Goal: Information Seeking & Learning: Learn about a topic

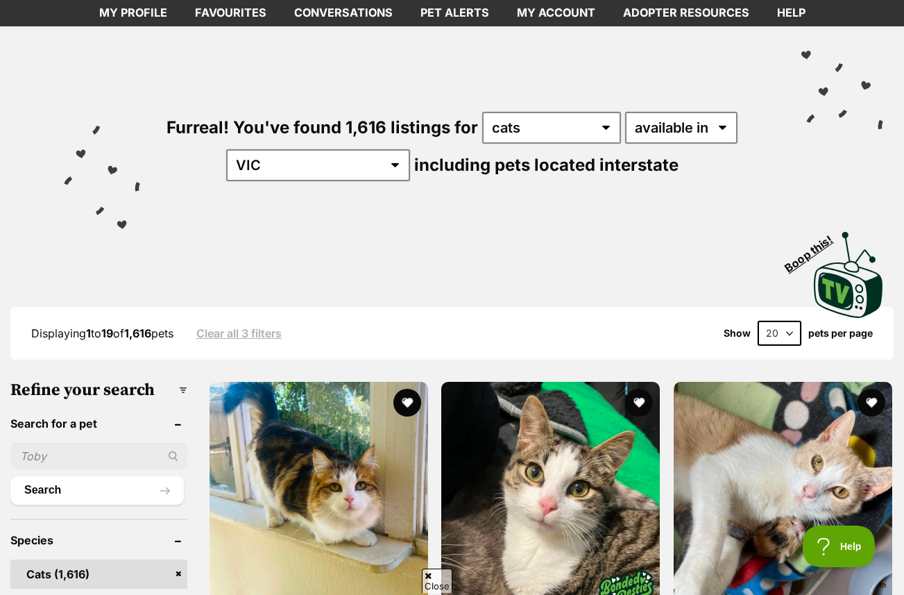
scroll to position [74, 0]
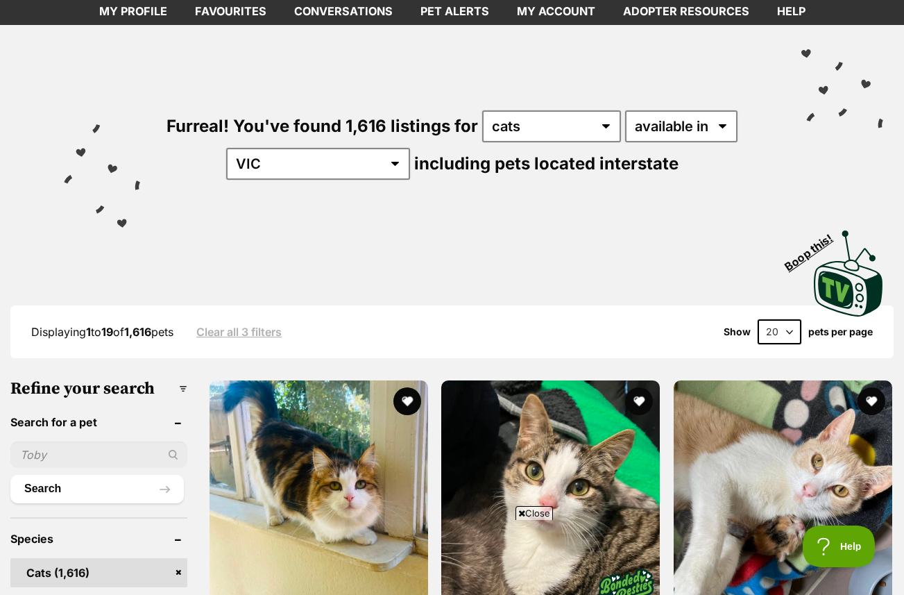
select select "60"
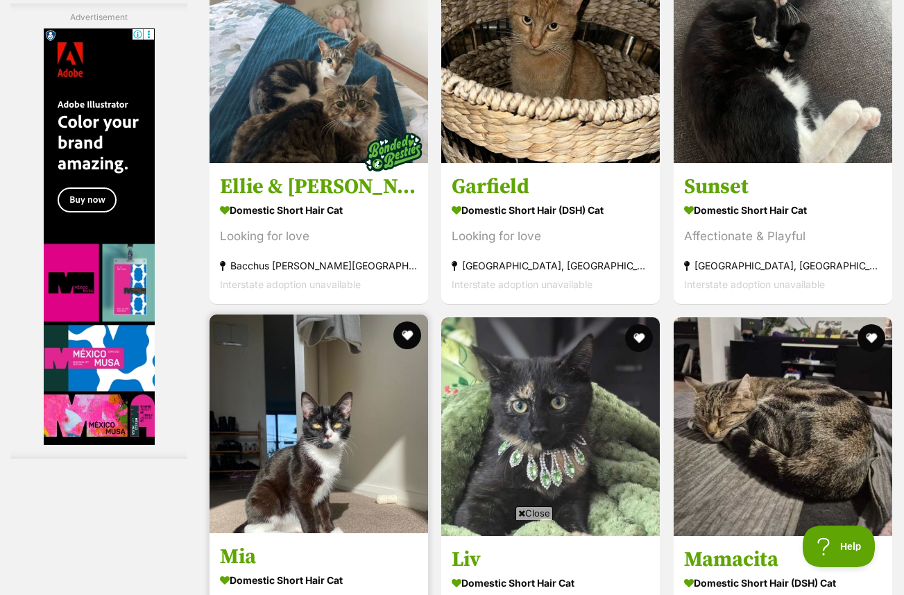
scroll to position [2691, 0]
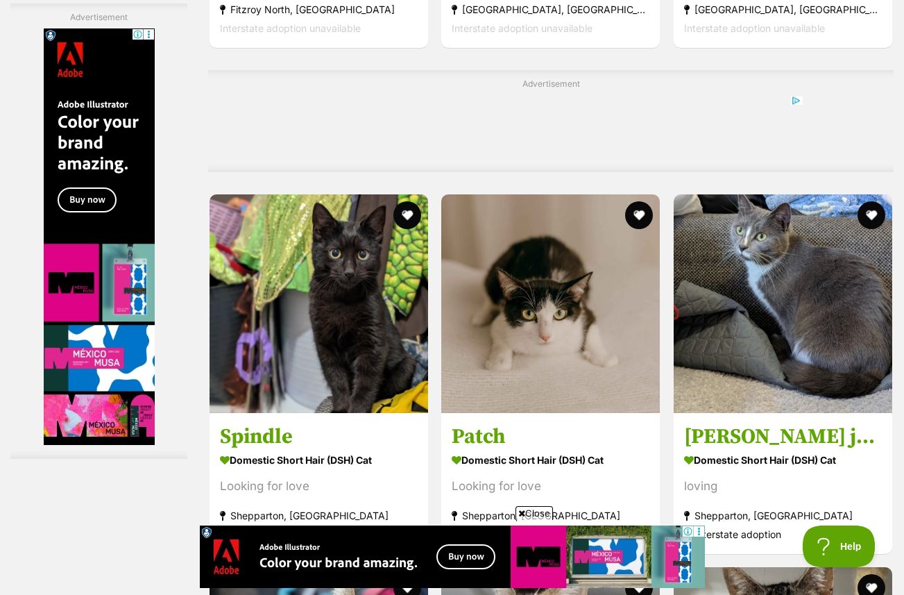
scroll to position [0, 0]
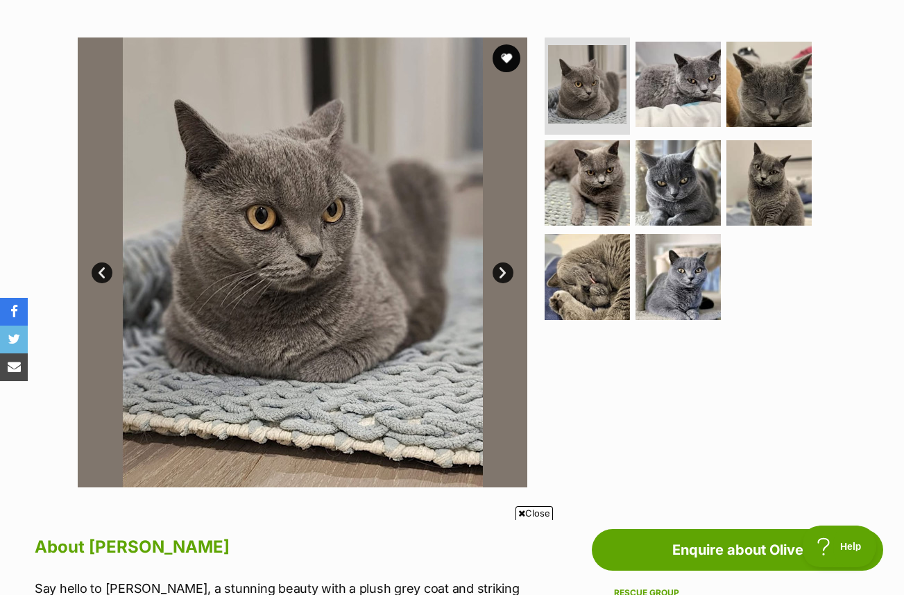
click at [499, 273] on link "Next" at bounding box center [503, 272] width 21 height 21
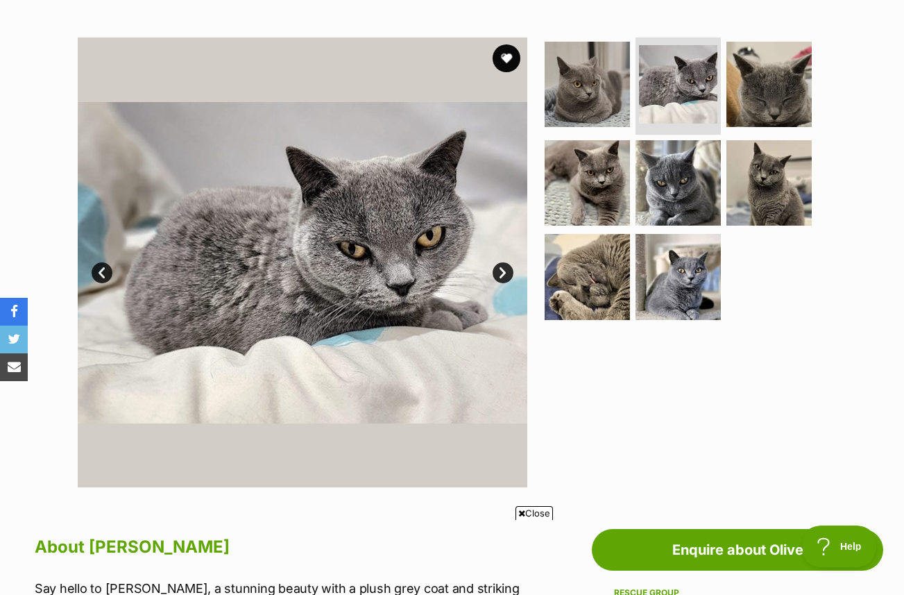
click at [499, 273] on link "Next" at bounding box center [503, 272] width 21 height 21
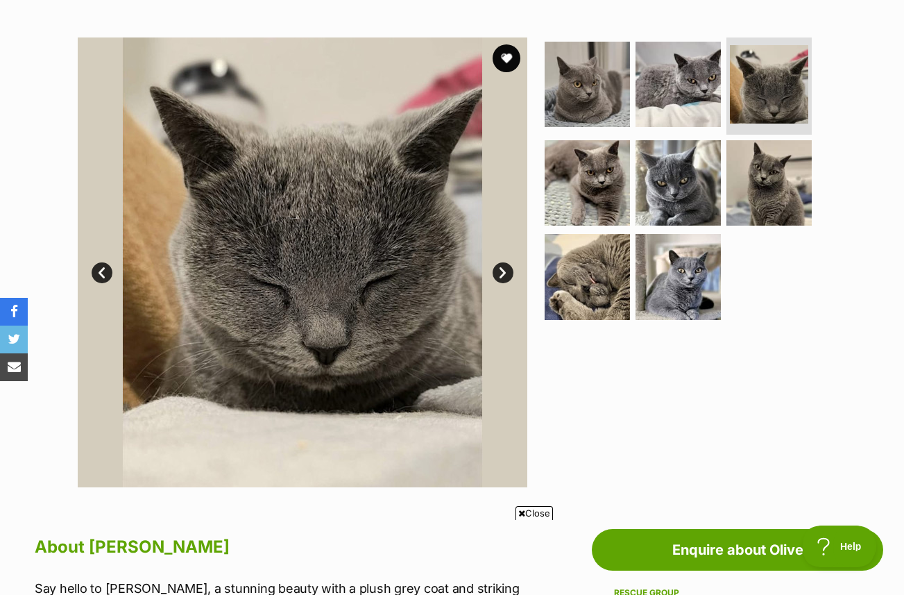
click at [499, 273] on link "Next" at bounding box center [503, 272] width 21 height 21
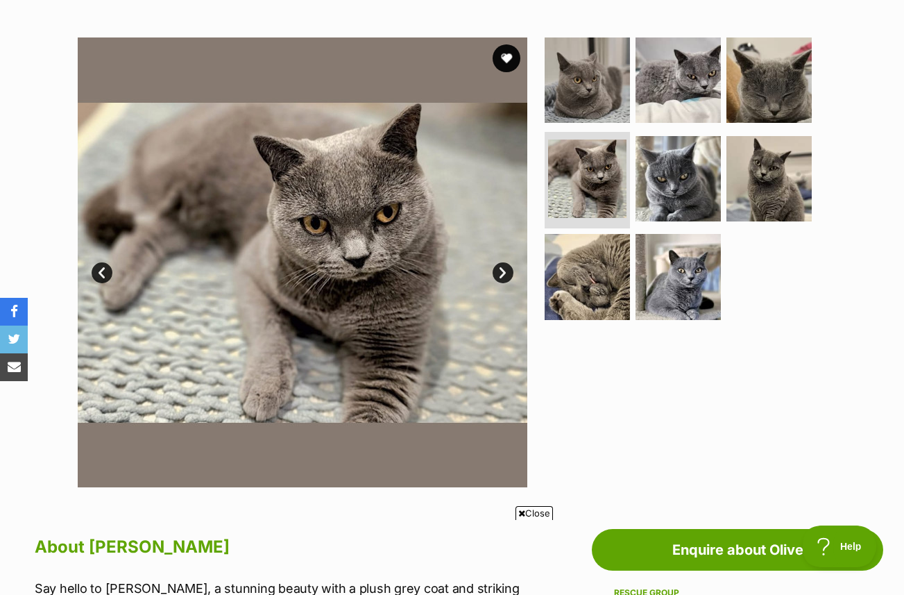
click at [499, 273] on link "Next" at bounding box center [503, 272] width 21 height 21
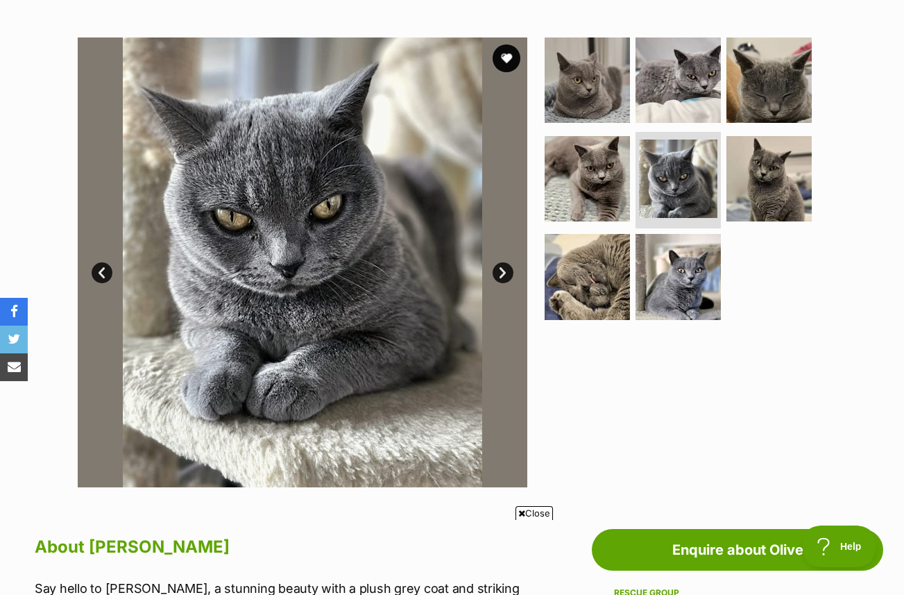
click at [499, 273] on link "Next" at bounding box center [503, 272] width 21 height 21
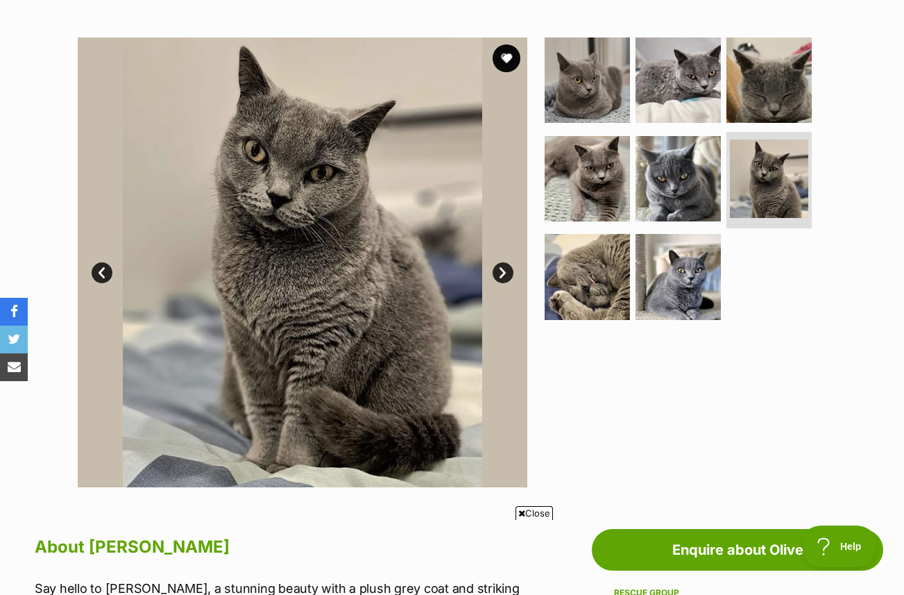
click at [500, 274] on link "Next" at bounding box center [503, 272] width 21 height 21
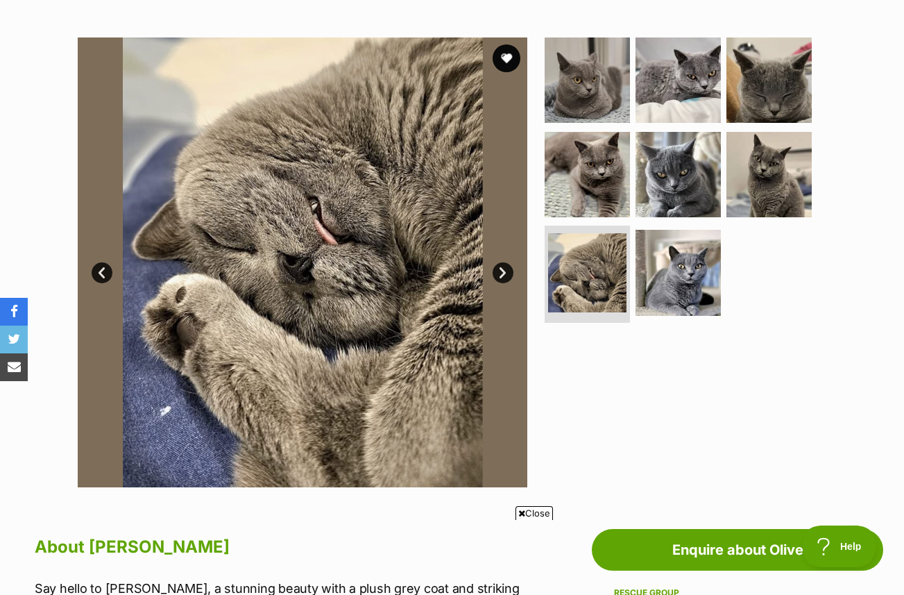
click at [500, 274] on link "Next" at bounding box center [503, 272] width 21 height 21
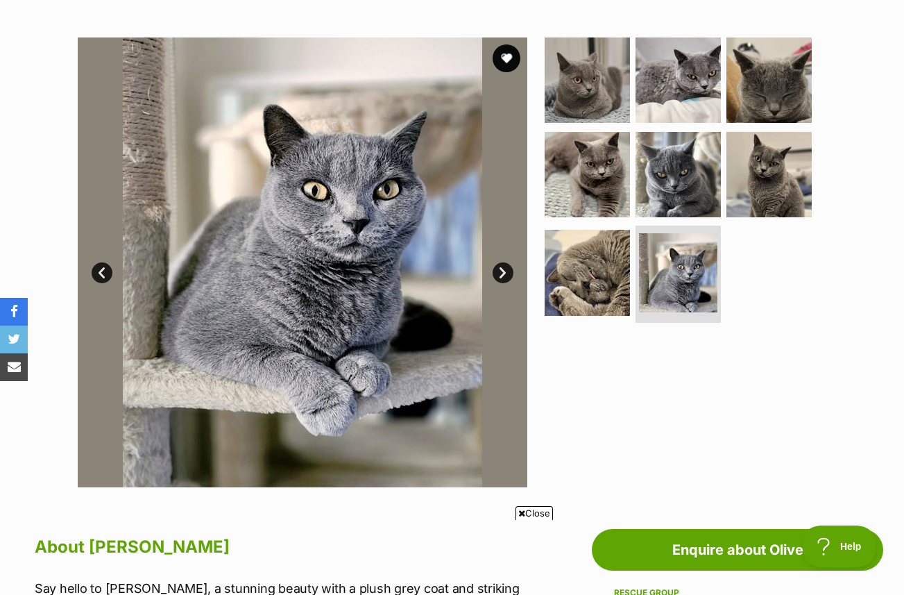
click at [500, 274] on link "Next" at bounding box center [503, 272] width 21 height 21
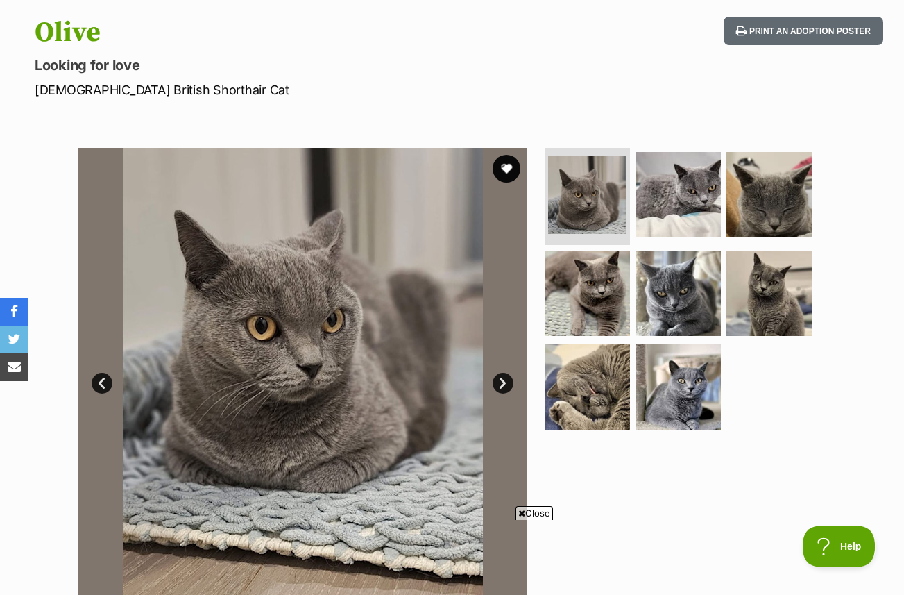
scroll to position [137, 0]
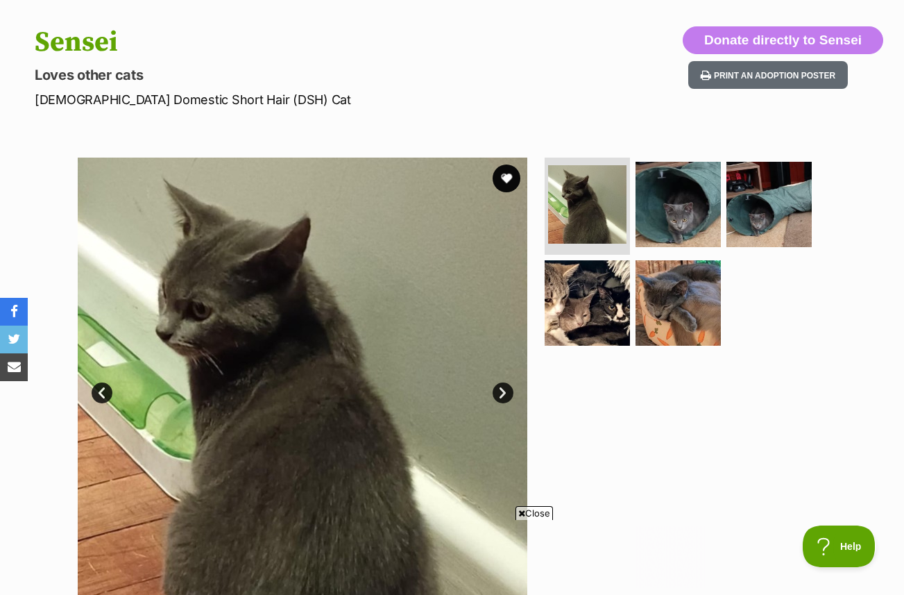
click at [504, 382] on link "Next" at bounding box center [503, 392] width 21 height 21
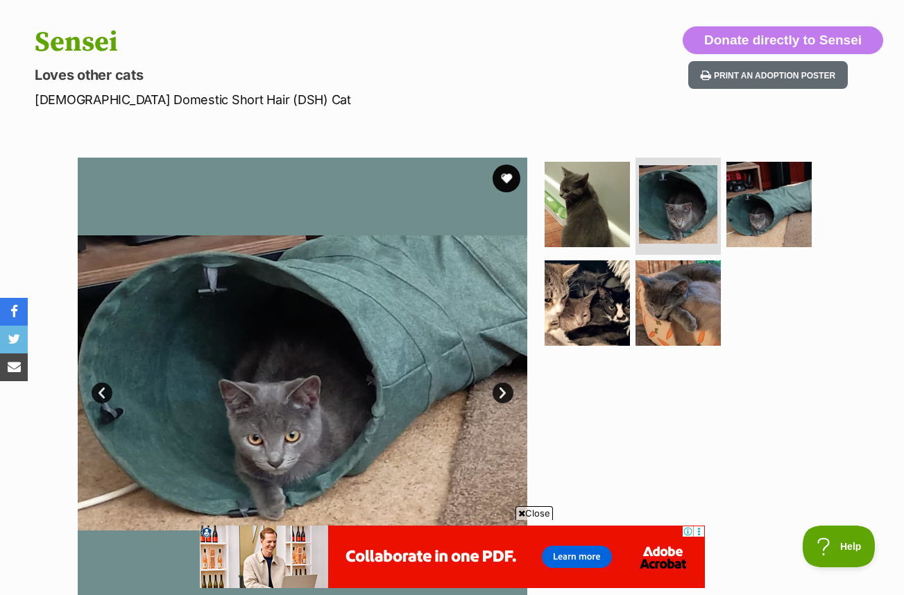
click at [504, 382] on link "Next" at bounding box center [503, 392] width 21 height 21
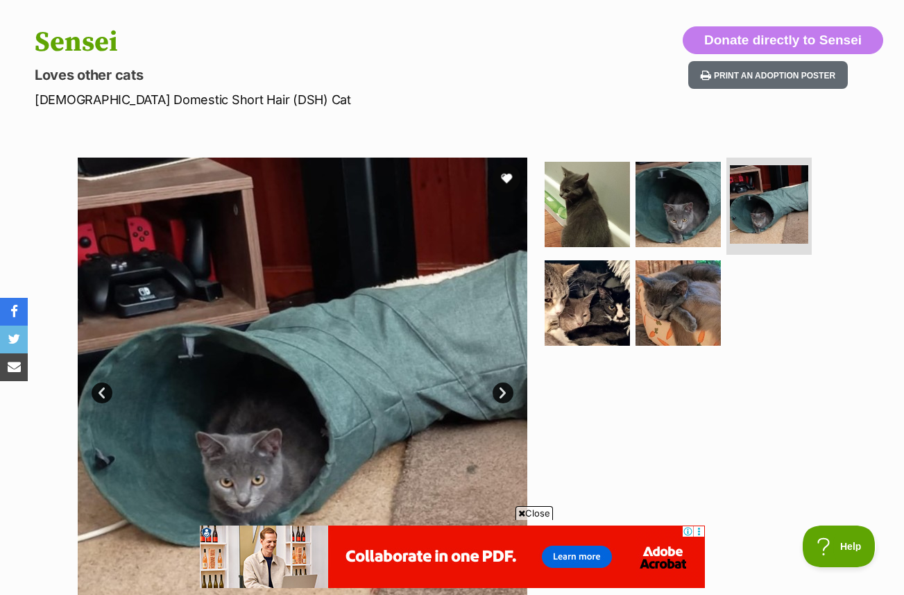
click at [504, 382] on link "Next" at bounding box center [503, 392] width 21 height 21
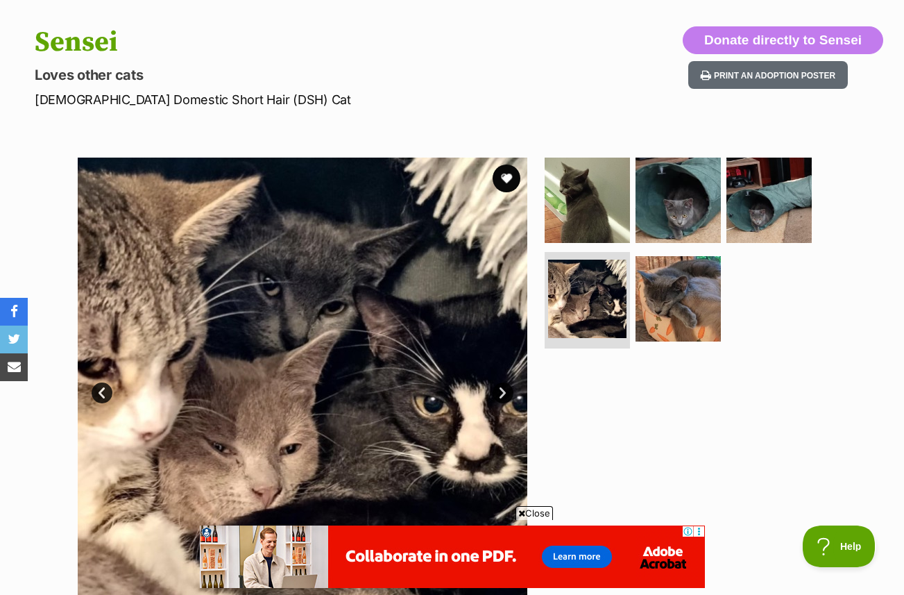
click at [504, 391] on link "Next" at bounding box center [503, 392] width 21 height 21
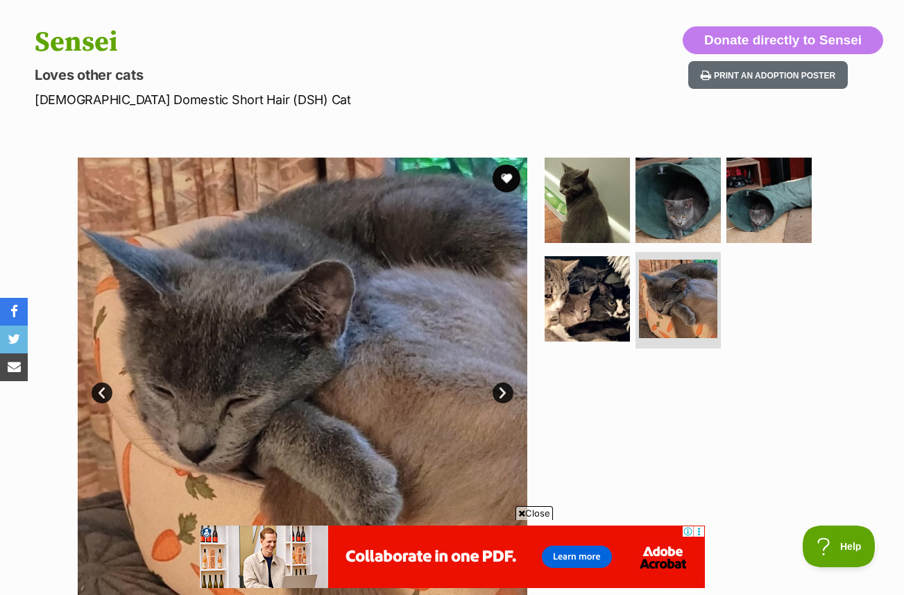
click at [504, 394] on link "Next" at bounding box center [503, 392] width 21 height 21
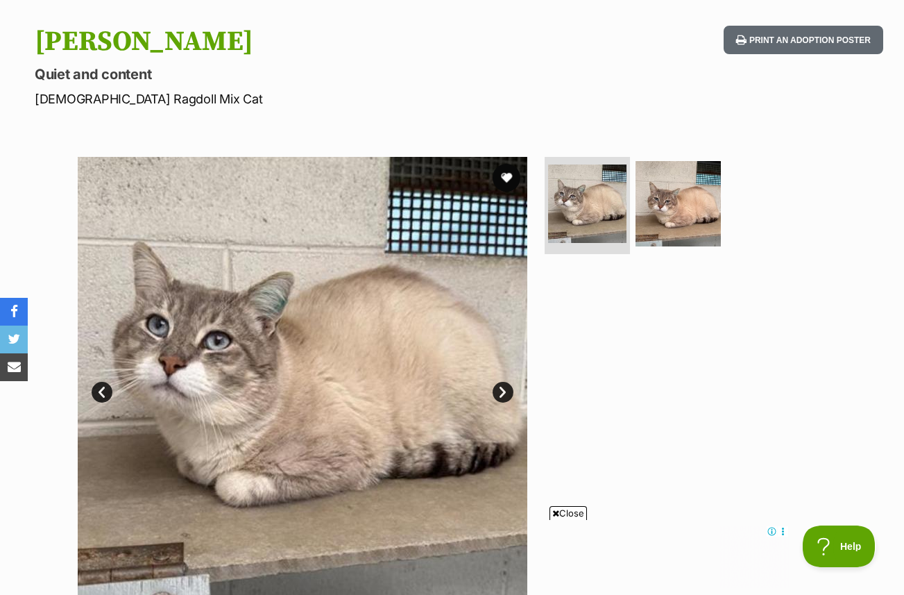
scroll to position [135, 0]
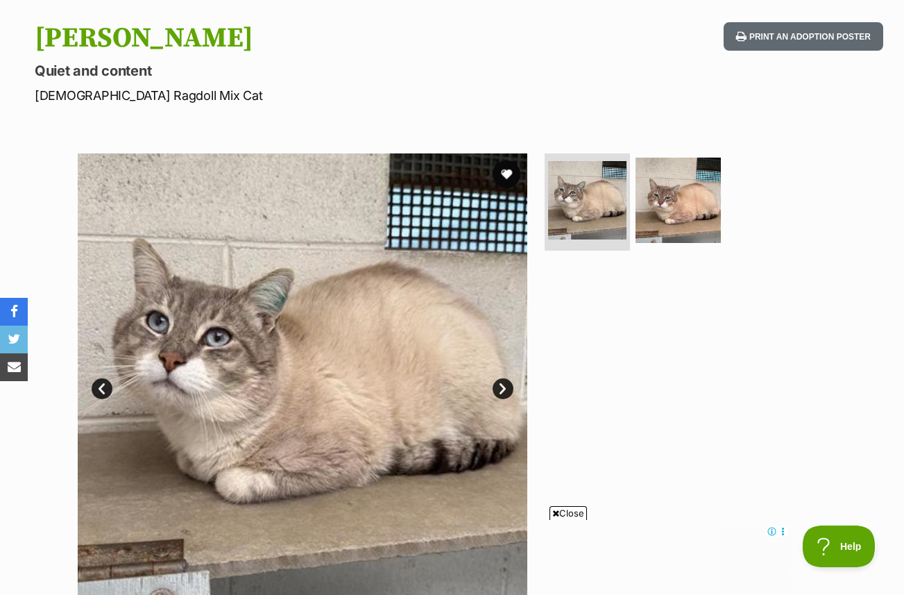
click at [497, 382] on link "Next" at bounding box center [503, 388] width 21 height 21
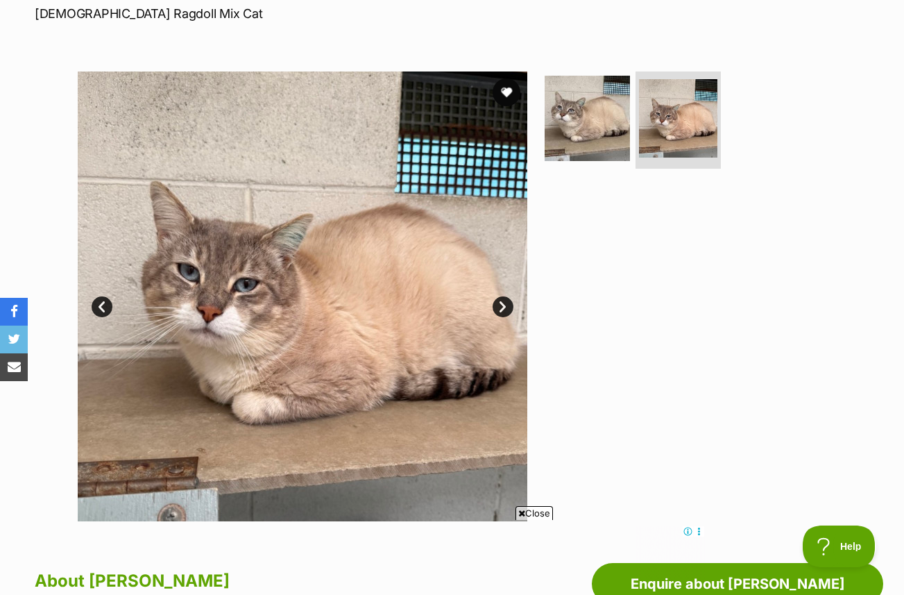
scroll to position [217, 0]
click at [513, 297] on img at bounding box center [303, 296] width 450 height 450
click at [500, 306] on link "Next" at bounding box center [503, 306] width 21 height 21
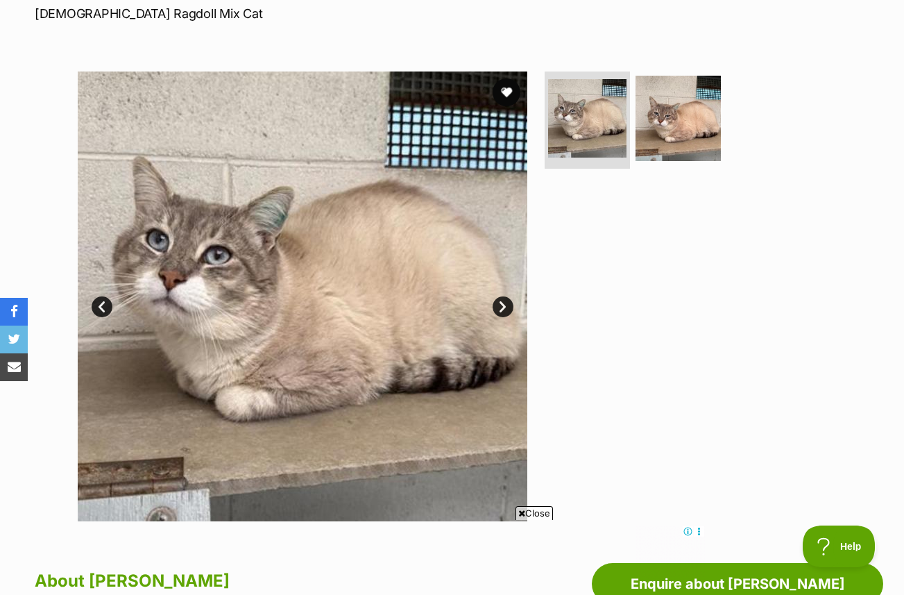
click at [500, 307] on link "Next" at bounding box center [503, 306] width 21 height 21
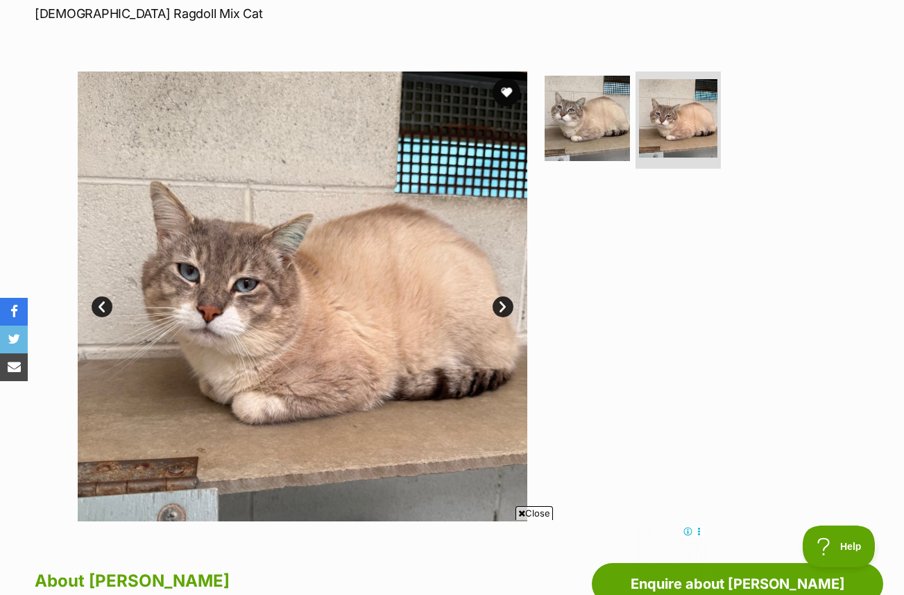
click at [500, 307] on link "Next" at bounding box center [503, 306] width 21 height 21
